Goal: Navigation & Orientation: Understand site structure

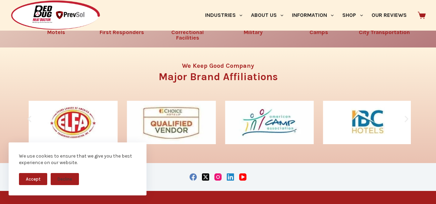
scroll to position [1048, 0]
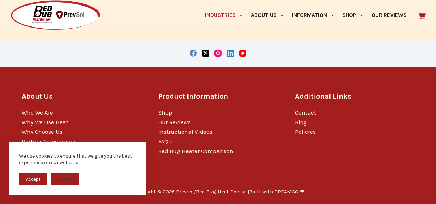
scroll to position [1448, 0]
click at [34, 115] on link "Who We Are" at bounding box center [37, 112] width 31 height 7
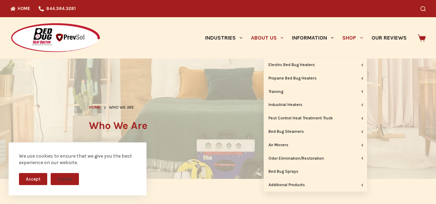
click at [357, 40] on span "Primary" at bounding box center [361, 38] width 8 height 8
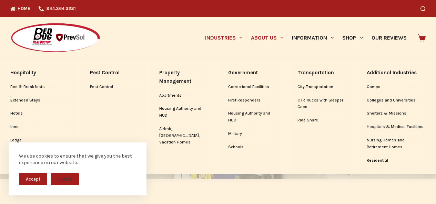
click at [237, 36] on span "Primary" at bounding box center [241, 38] width 8 height 8
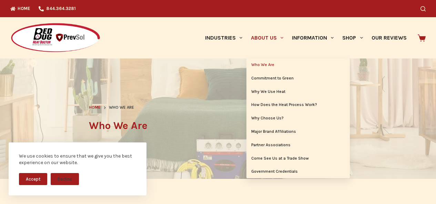
click at [266, 34] on link "About Us" at bounding box center [266, 37] width 41 height 41
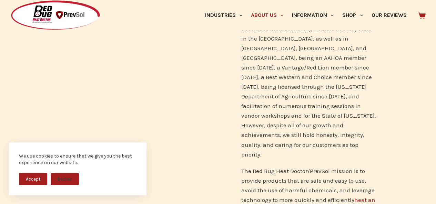
scroll to position [445, 0]
